Goal: Find contact information: Find contact information

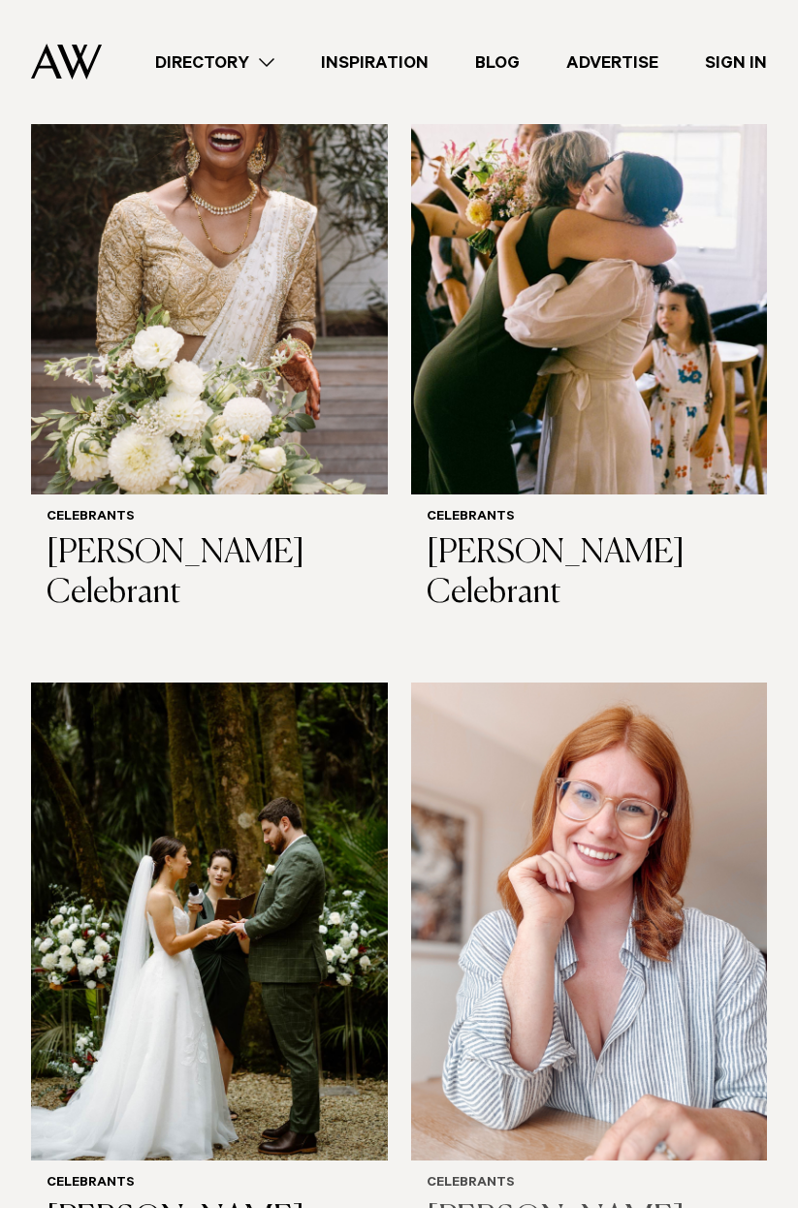
scroll to position [582, 0]
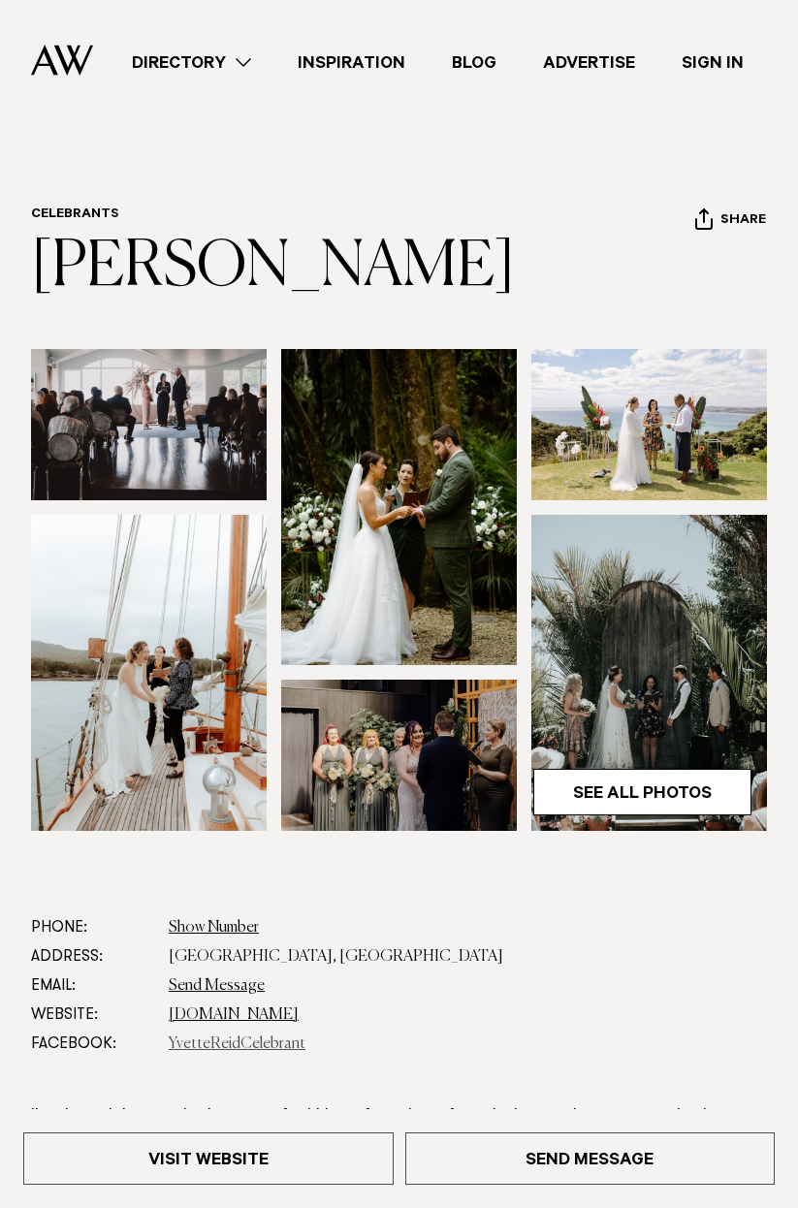
click at [240, 1040] on link "YvetteReidCelebrant" at bounding box center [237, 1044] width 137 height 16
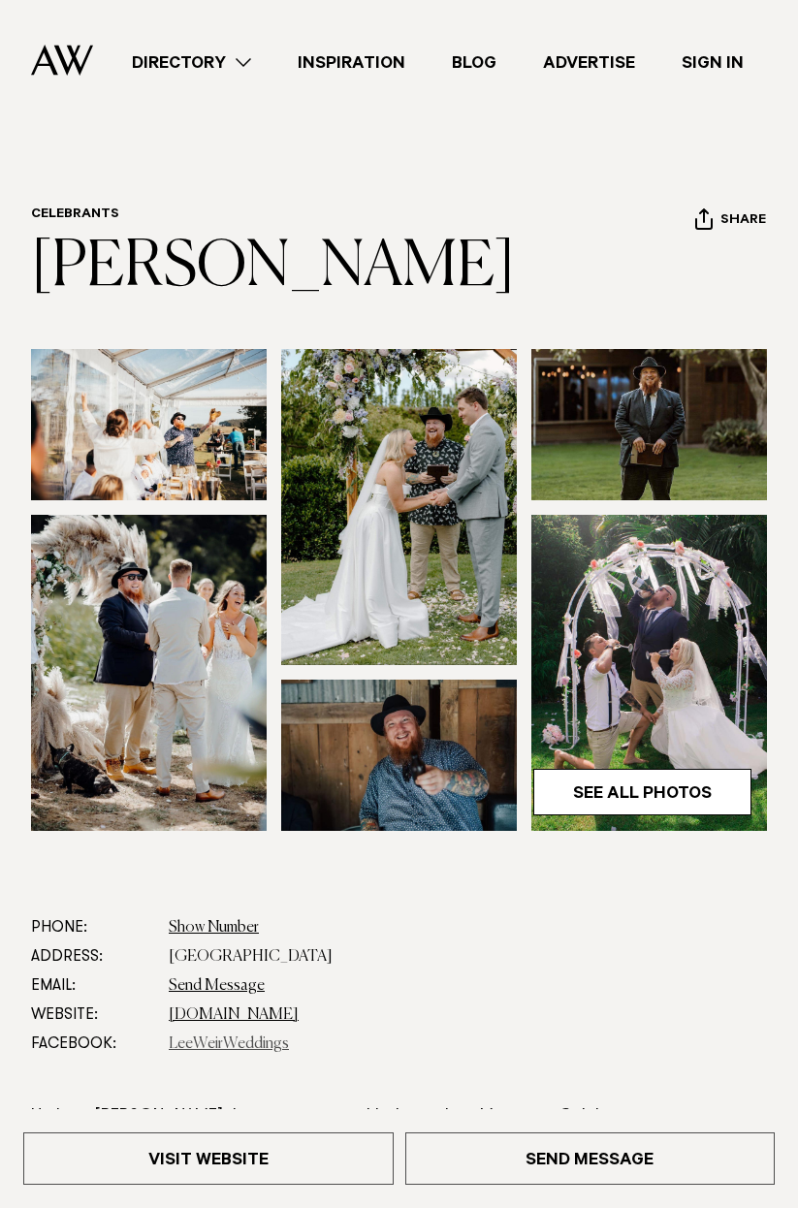
click at [260, 1047] on link "LeeWeirWeddings" at bounding box center [229, 1044] width 120 height 16
